Goal: Task Accomplishment & Management: Manage account settings

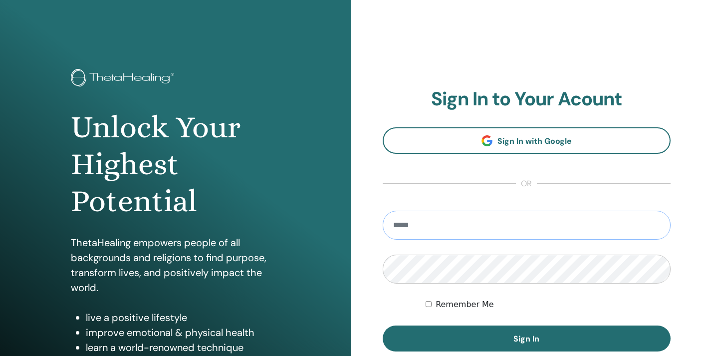
type input "**********"
click at [526, 338] on button "Sign In" at bounding box center [527, 338] width 288 height 26
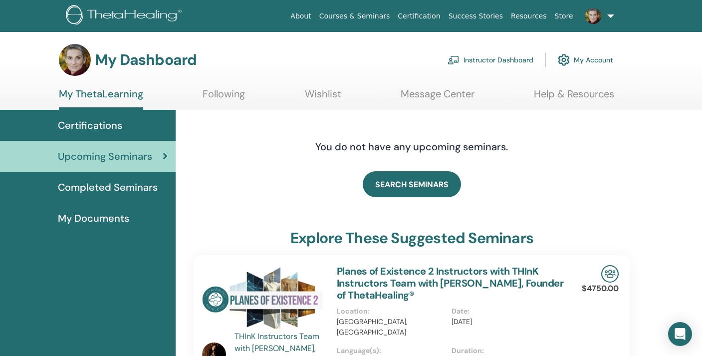
click at [123, 189] on span "Completed Seminars" at bounding box center [108, 187] width 100 height 15
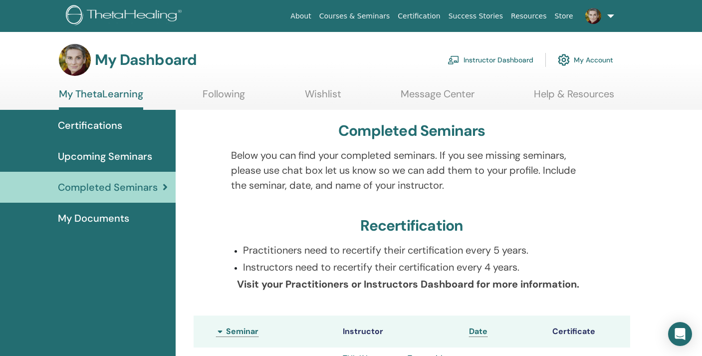
click at [505, 61] on link "Instructor Dashboard" at bounding box center [490, 60] width 86 height 22
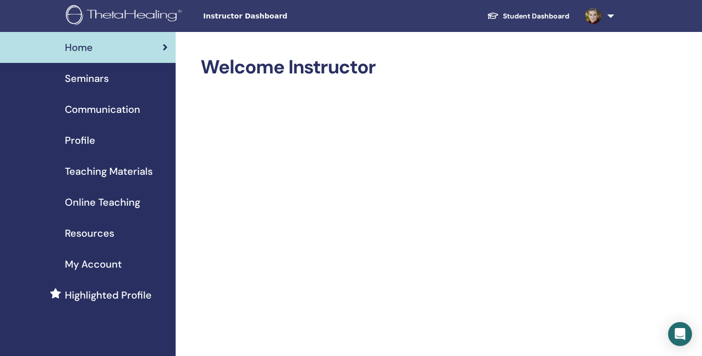
click at [88, 77] on span "Seminars" at bounding box center [87, 78] width 44 height 15
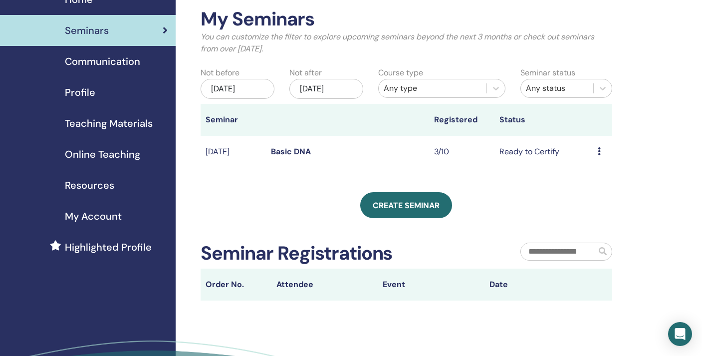
scroll to position [49, 0]
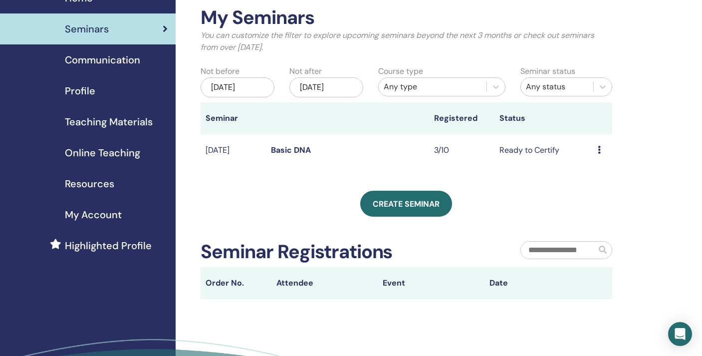
click at [600, 152] on div "Preview Edit Attendees Cancel" at bounding box center [601, 150] width 9 height 12
click at [598, 163] on link "Preview" at bounding box center [595, 160] width 28 height 10
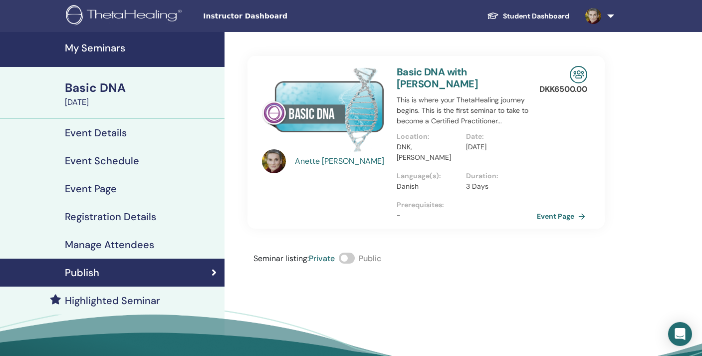
click at [559, 208] on link "Event Page" at bounding box center [563, 215] width 52 height 15
click at [111, 248] on h4 "Manage Attendees" at bounding box center [109, 244] width 89 height 12
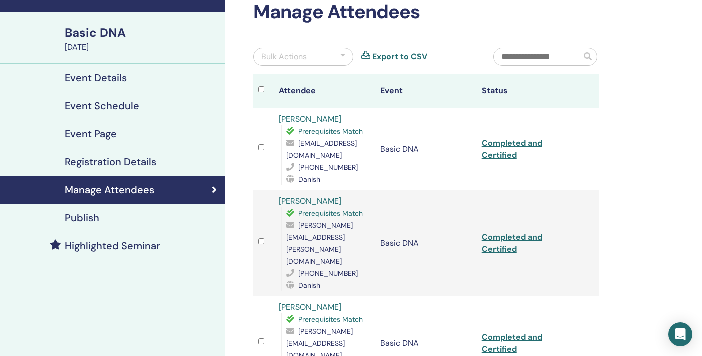
scroll to position [55, 0]
click at [501, 155] on link "Completed and Certified" at bounding box center [512, 148] width 60 height 22
click at [495, 151] on link "Completed and Certified" at bounding box center [512, 148] width 60 height 22
click at [491, 231] on link "Completed and Certified" at bounding box center [512, 242] width 60 height 22
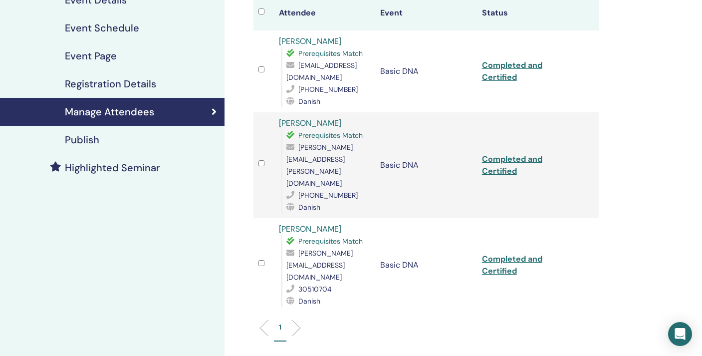
scroll to position [147, 0]
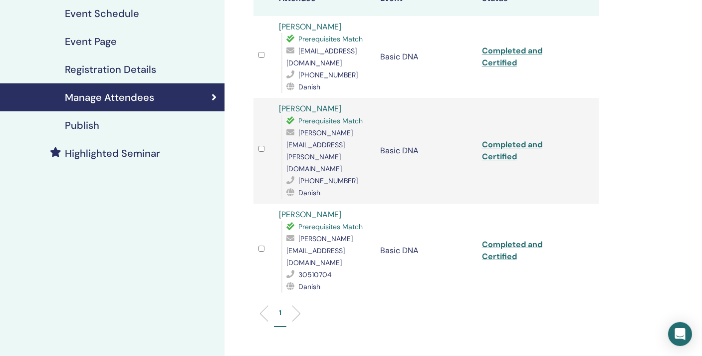
click at [507, 239] on link "Completed and Certified" at bounding box center [512, 250] width 60 height 22
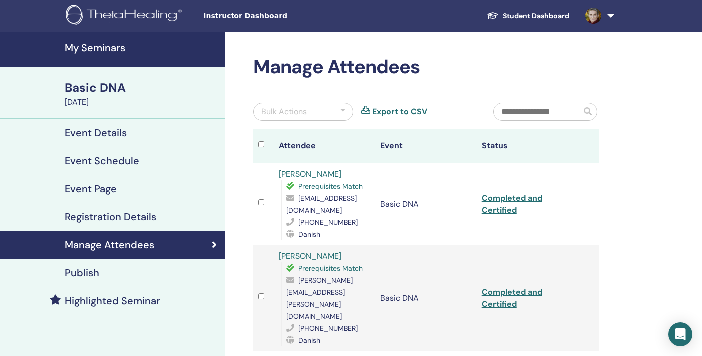
scroll to position [0, 0]
click at [610, 20] on link at bounding box center [597, 16] width 41 height 32
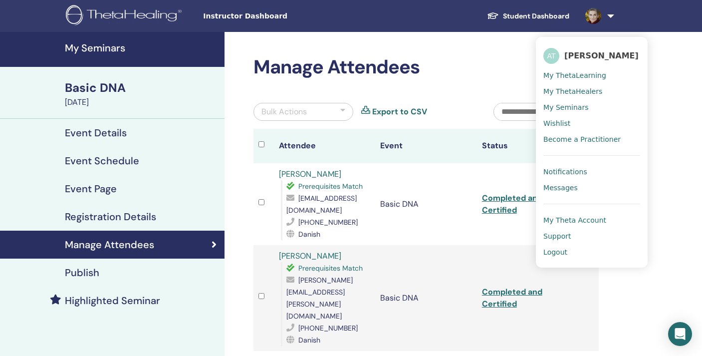
click at [558, 256] on span "Logout" at bounding box center [555, 251] width 24 height 9
